Goal: Information Seeking & Learning: Learn about a topic

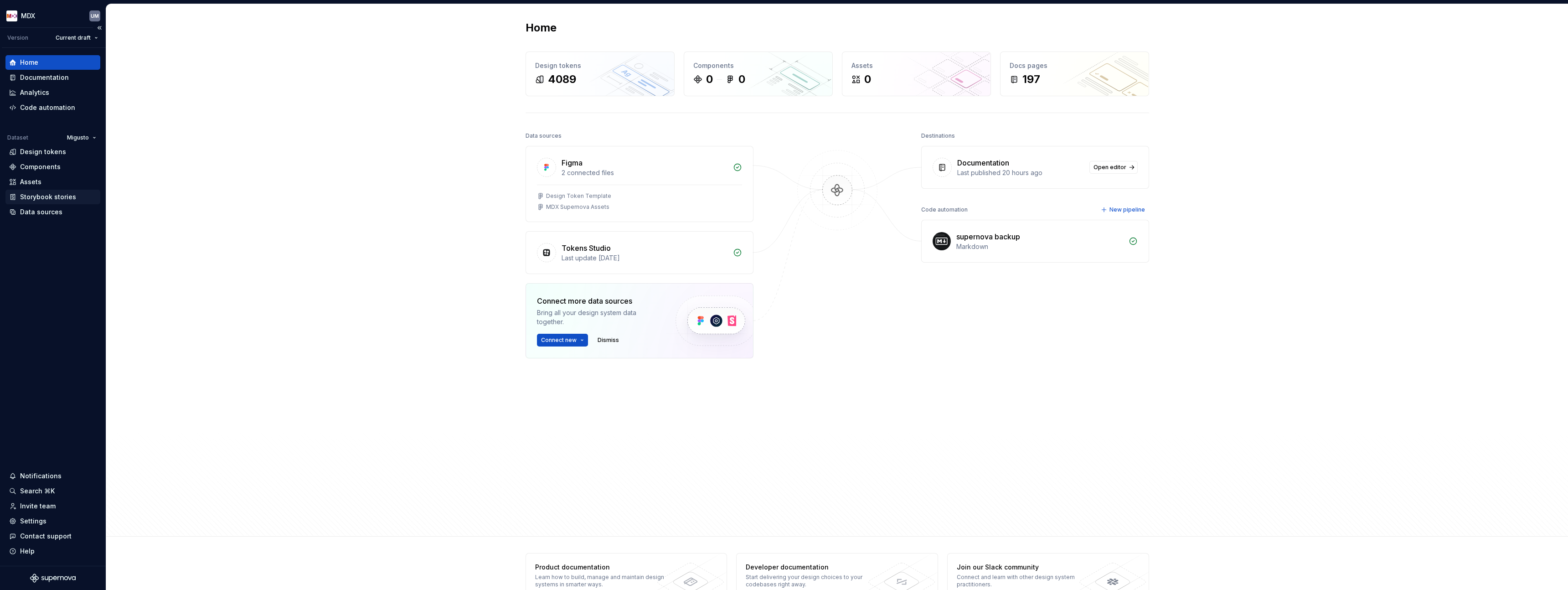
click at [52, 193] on div "Storybook stories" at bounding box center [48, 197] width 56 height 9
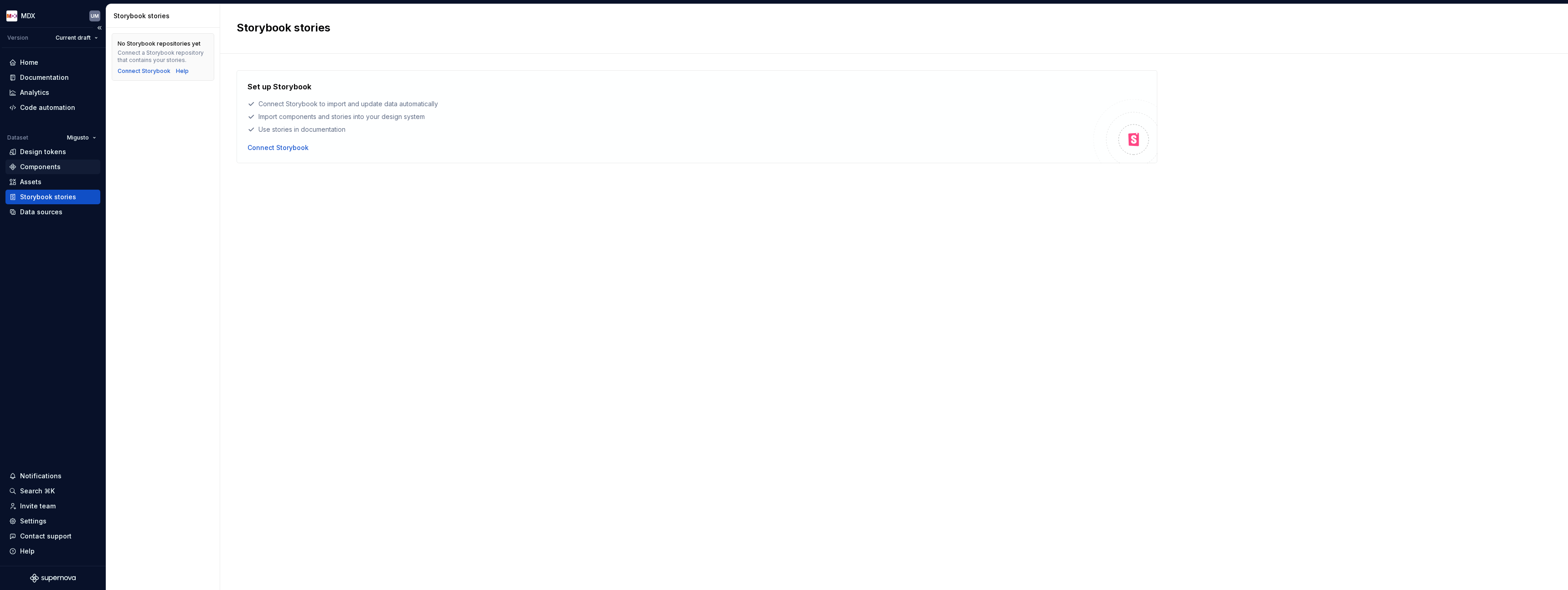
click at [51, 160] on div "Components" at bounding box center [53, 167] width 95 height 14
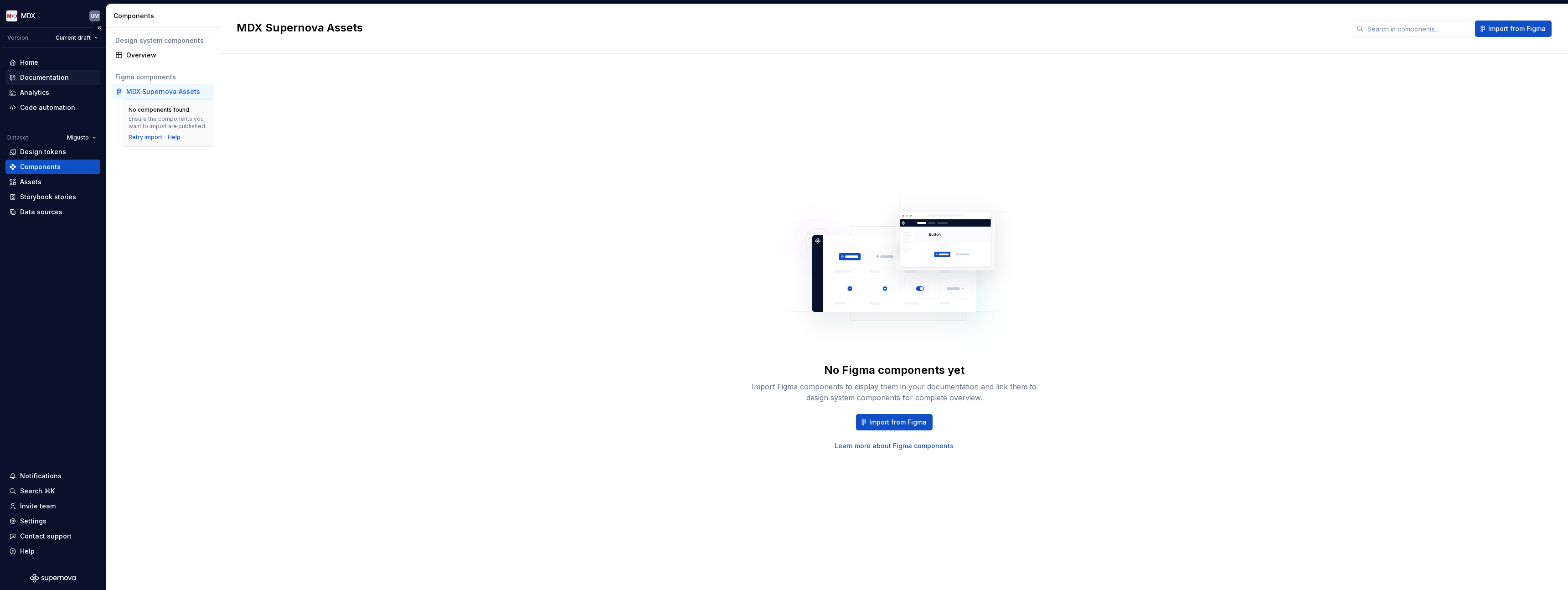
click at [48, 75] on div "Documentation" at bounding box center [44, 77] width 49 height 9
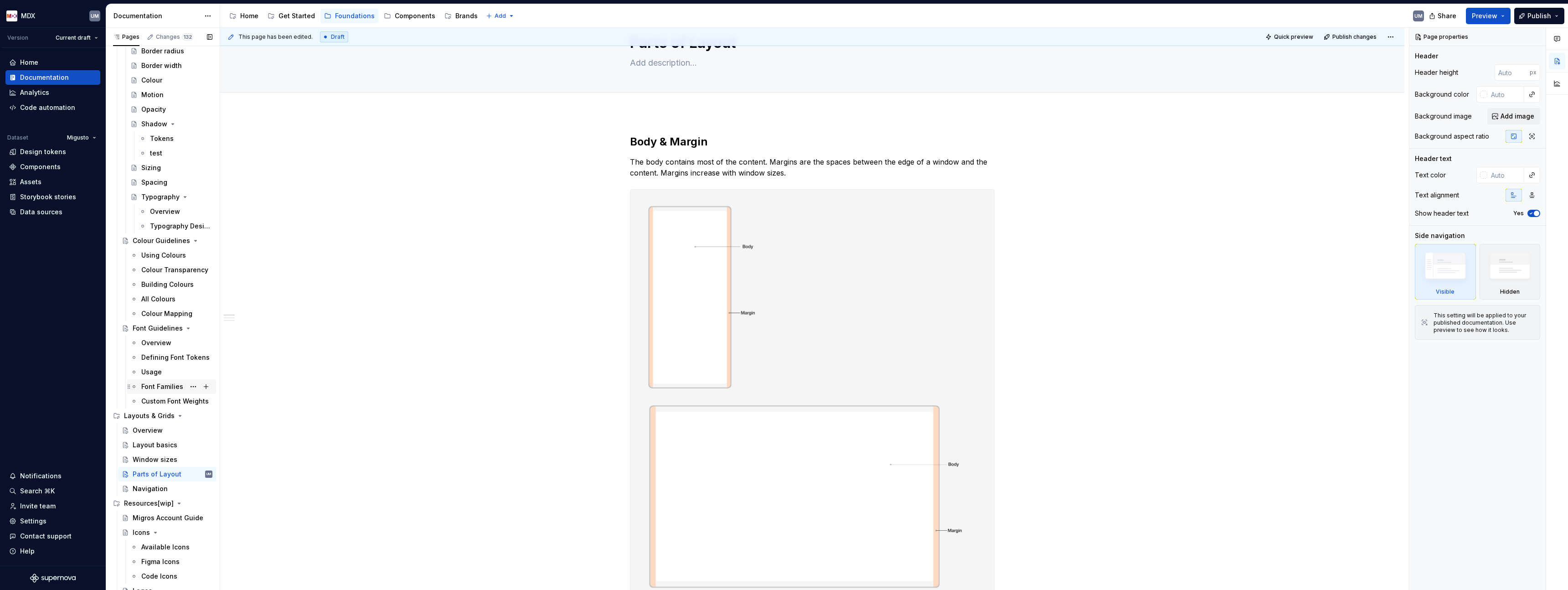
scroll to position [291, 0]
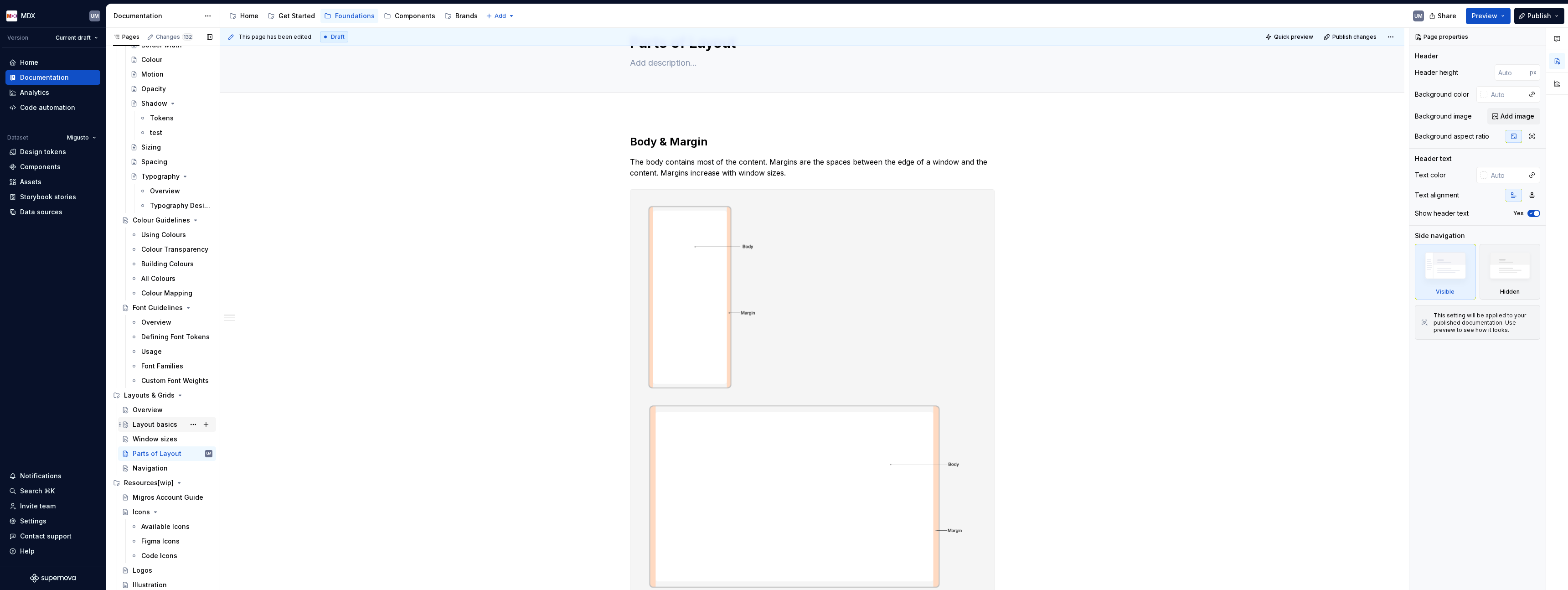
click at [163, 422] on div "Layout basics" at bounding box center [155, 424] width 45 height 9
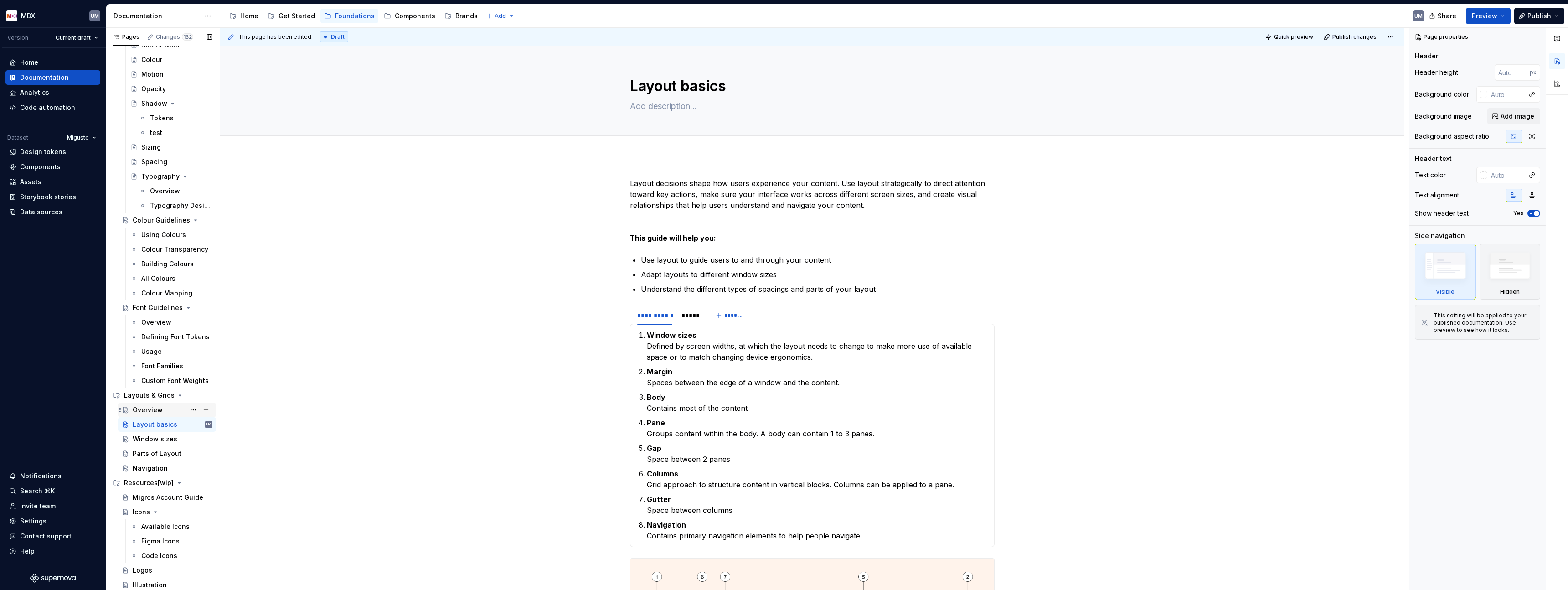
click at [134, 406] on div "Overview" at bounding box center [147, 409] width 30 height 9
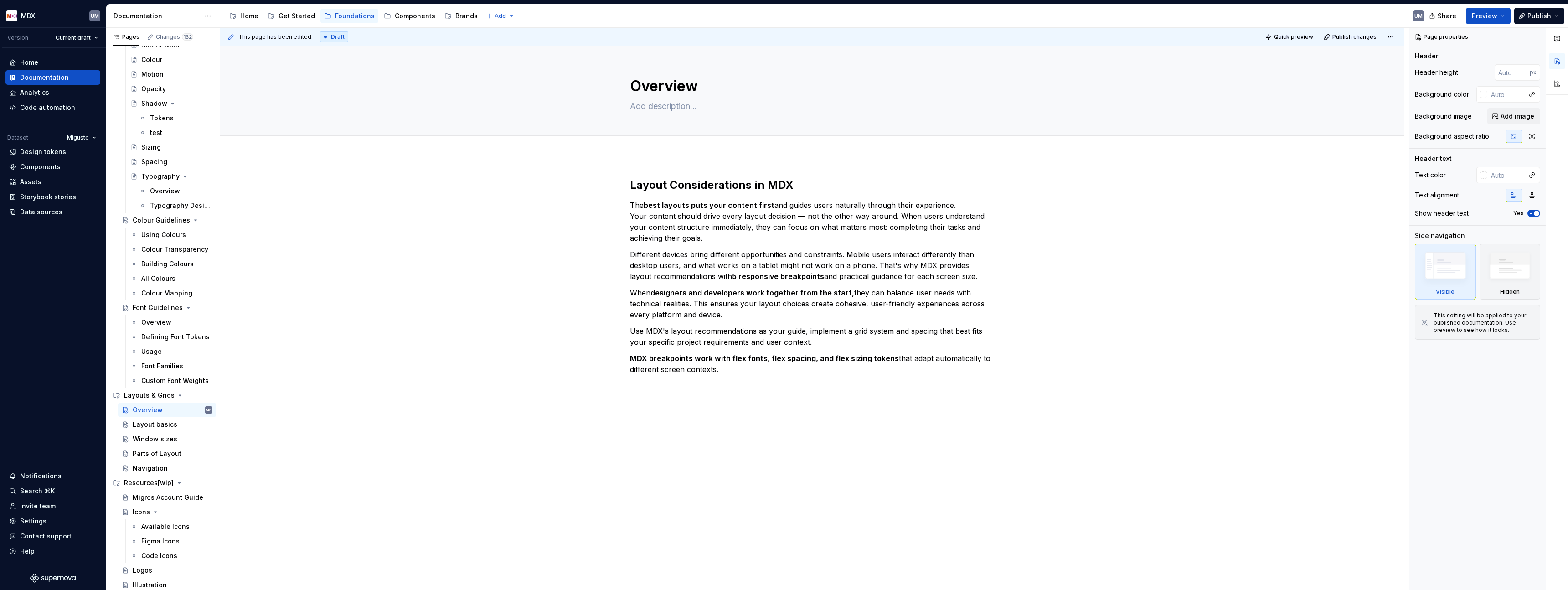
type textarea "*"
